Goal: Understand process/instructions: Learn how to perform a task or action

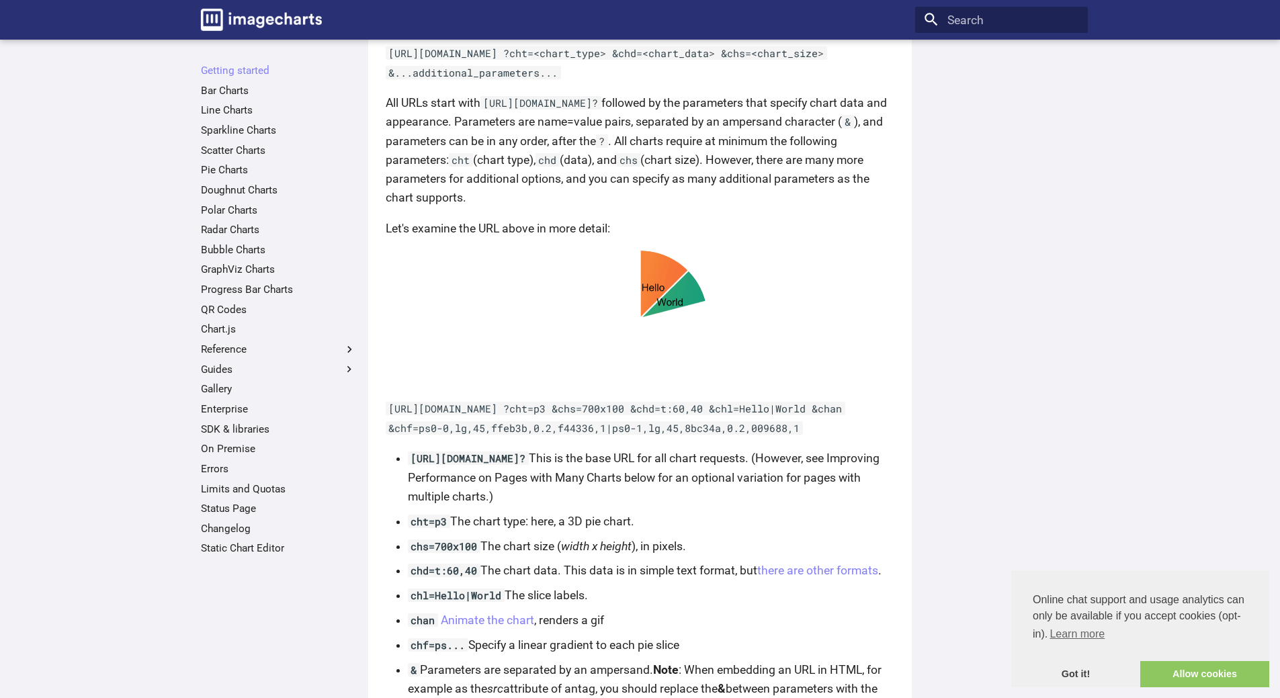
scroll to position [340, 0]
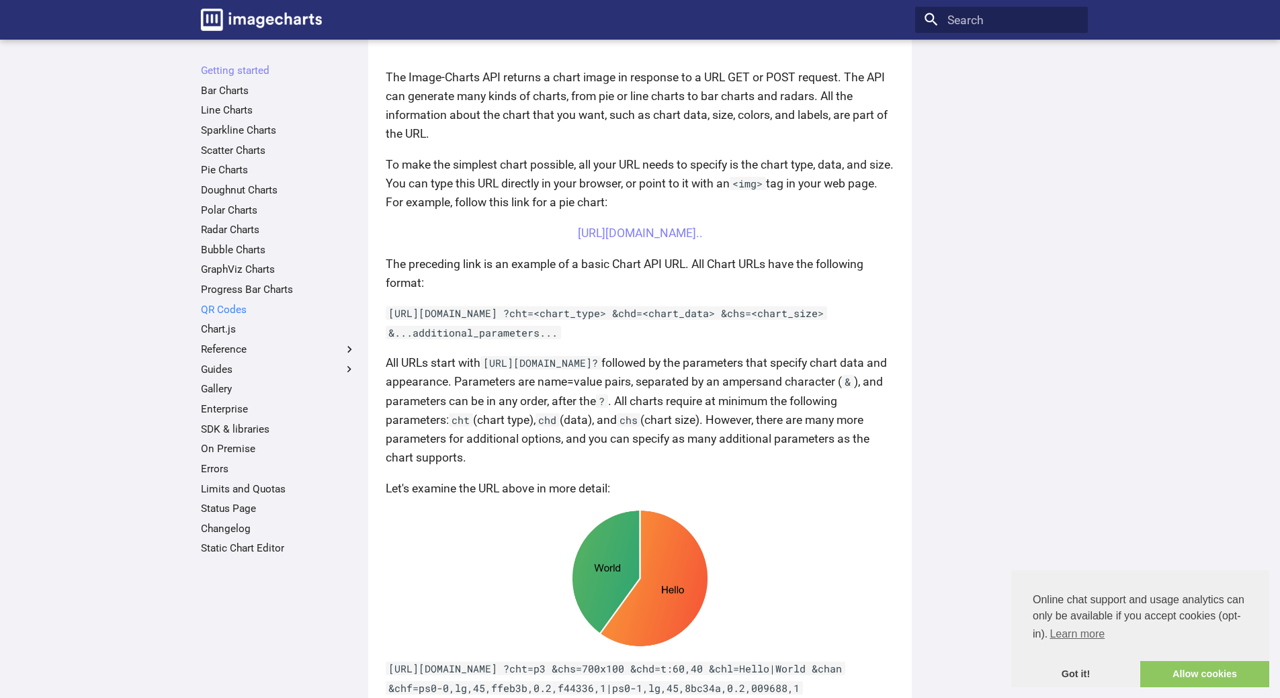
click at [230, 313] on link "QR Codes" at bounding box center [278, 309] width 155 height 13
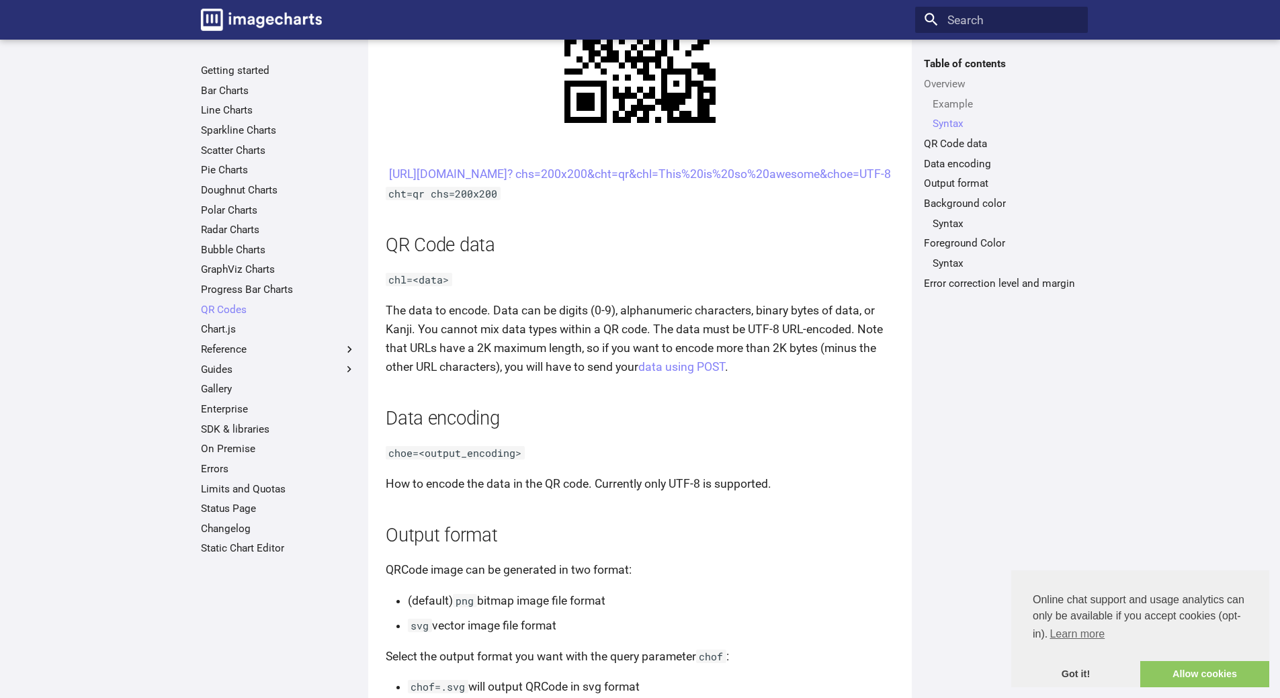
scroll to position [807, 0]
click at [678, 373] on link "data using POST" at bounding box center [682, 366] width 87 height 13
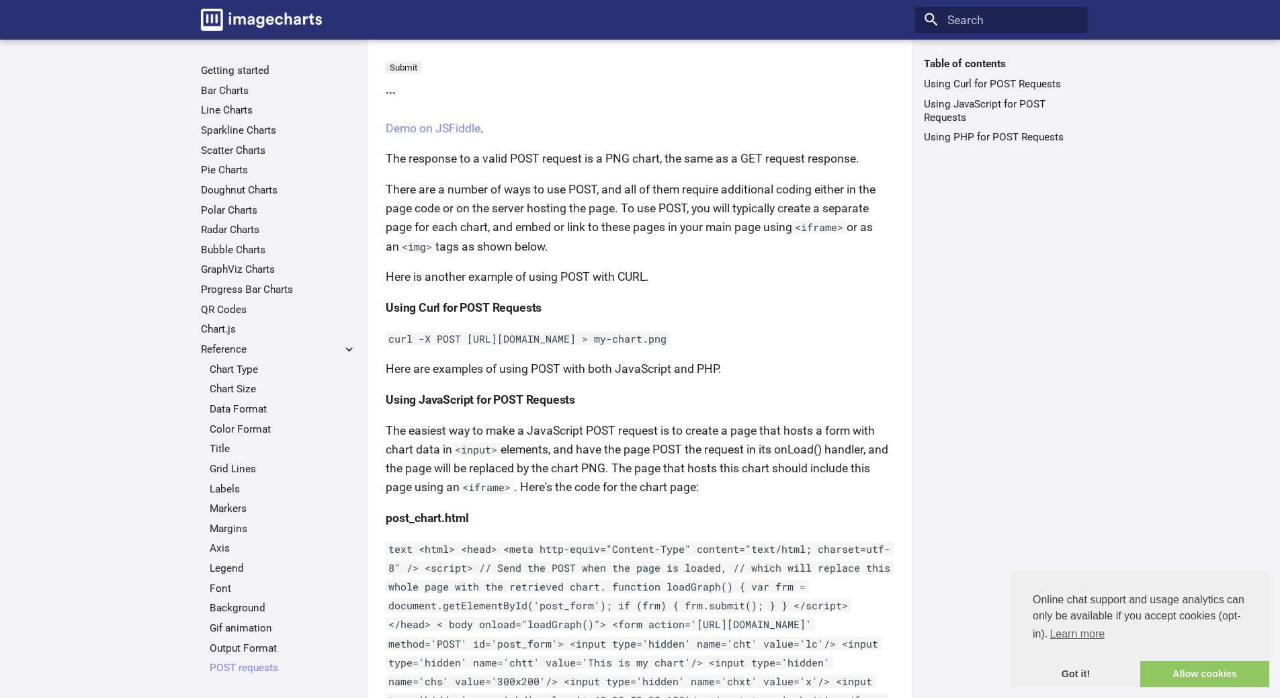
scroll to position [269, 0]
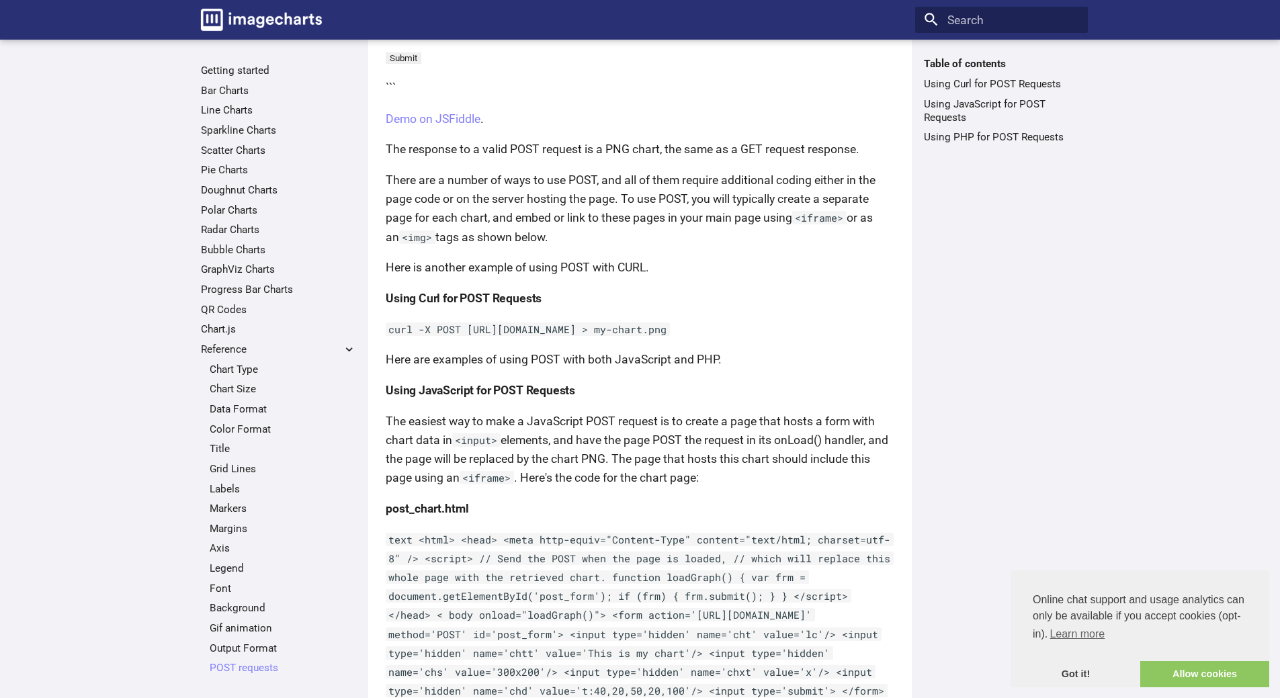
drag, startPoint x: 390, startPoint y: 329, endPoint x: 638, endPoint y: 396, distance: 256.8
click at [638, 339] on p "curl -X POST https://image-charts.com/chart?cht=bvg&chd=t:10,15,25,30,40,80&chs…" at bounding box center [640, 329] width 509 height 19
copy code "curl -X POST https://image-charts.com/chart?cht=bvg&chd=t:10,15,25,30,40,80&chs…"
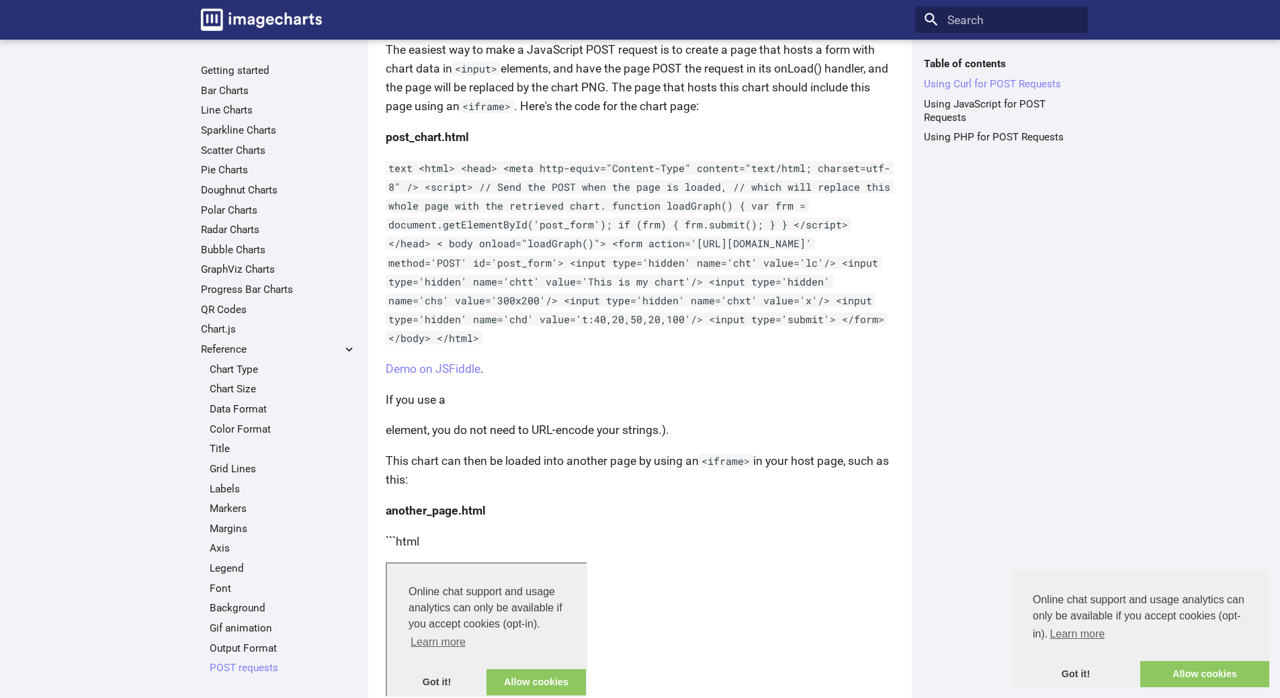
scroll to position [672, 0]
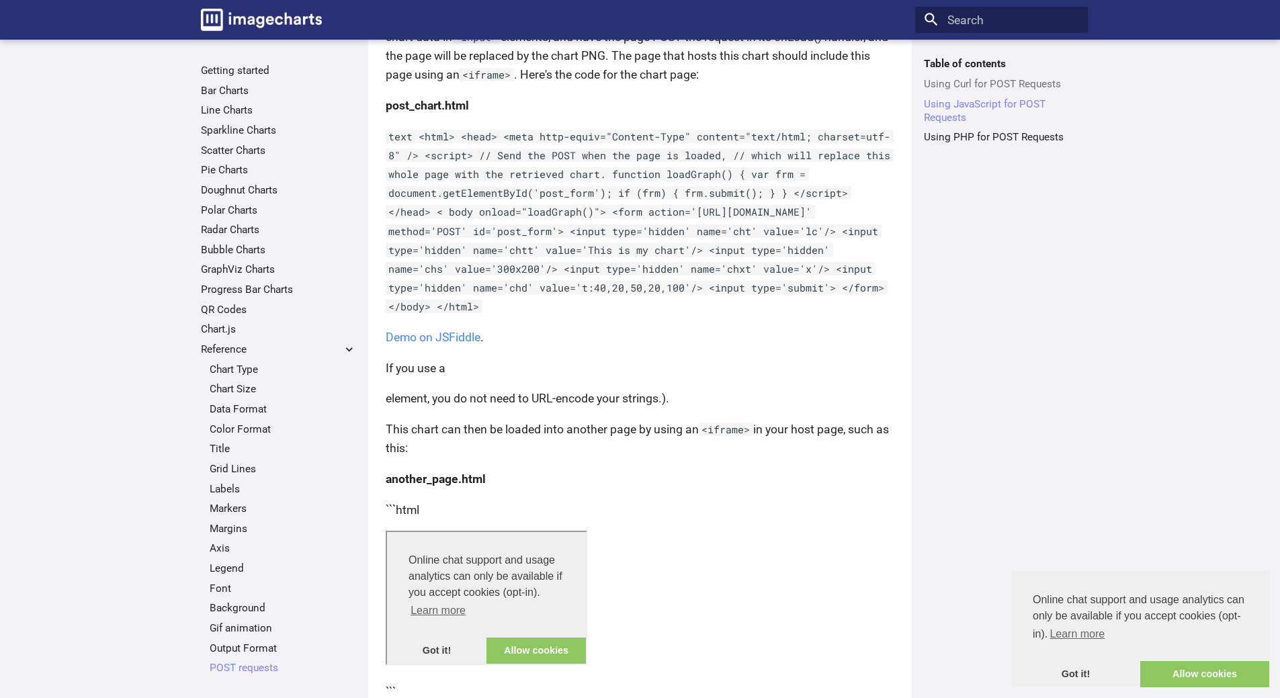
click at [456, 344] on link "Demo on JSFiddle" at bounding box center [433, 337] width 95 height 13
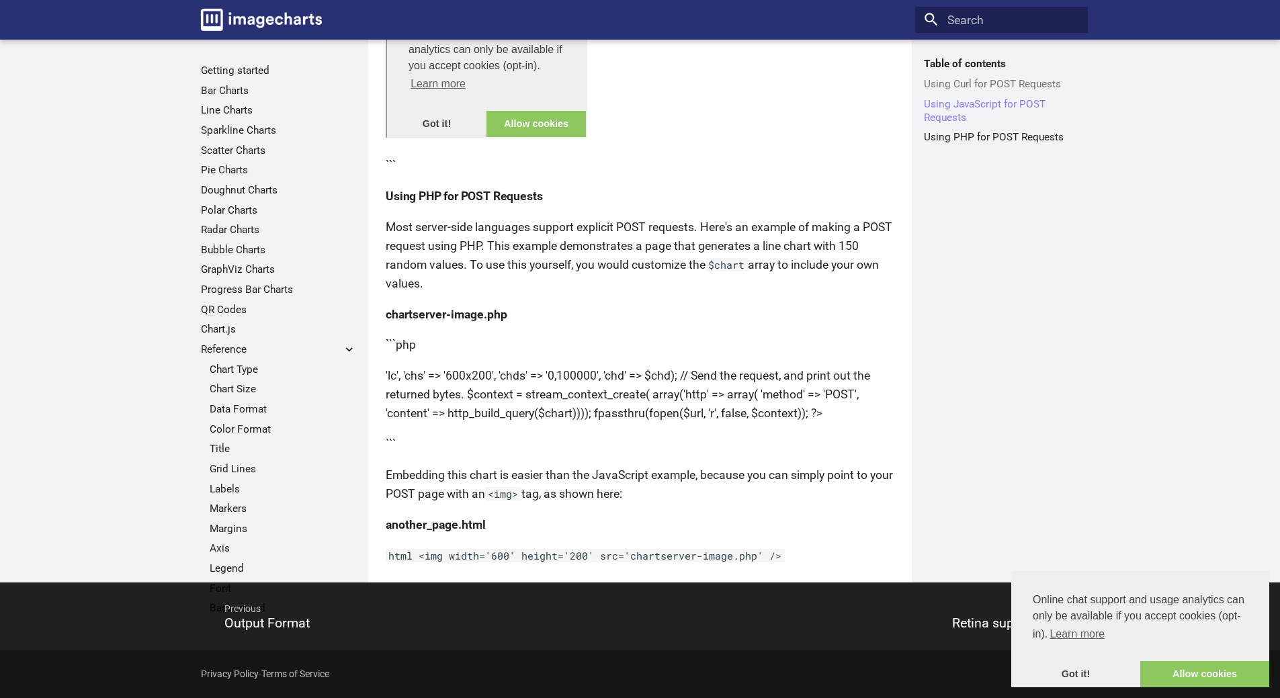
scroll to position [1274, 0]
